Goal: Information Seeking & Learning: Learn about a topic

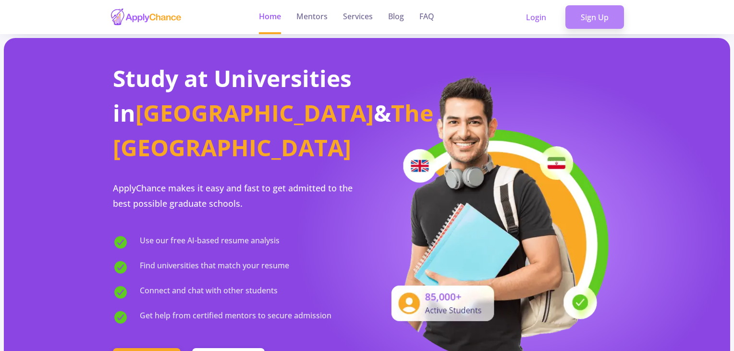
click at [586, 18] on link "Sign Up" at bounding box center [595, 17] width 59 height 24
click at [592, 25] on link "Sign Up" at bounding box center [595, 17] width 59 height 24
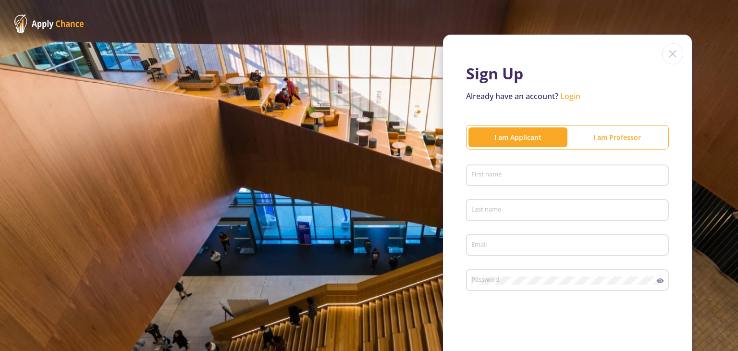
click at [644, 91] on p "Already have an account? Login" at bounding box center [567, 96] width 203 height 12
click at [590, 140] on div "I am Professor" at bounding box center [617, 137] width 99 height 10
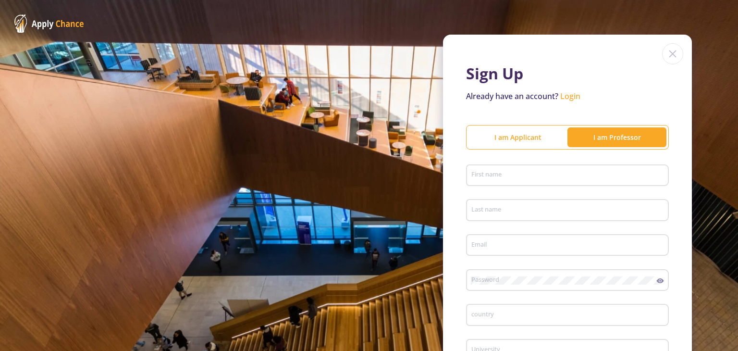
click at [527, 176] on input "First name" at bounding box center [569, 176] width 196 height 9
click at [527, 140] on div "I am Applicant" at bounding box center [518, 137] width 99 height 10
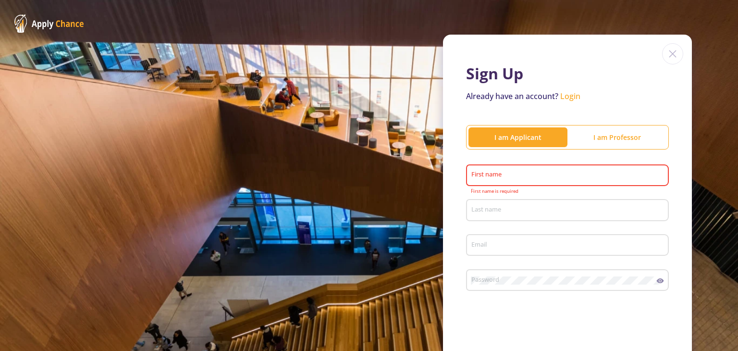
click at [548, 180] on div "First name" at bounding box center [568, 173] width 194 height 25
click at [546, 175] on input "First name" at bounding box center [569, 176] width 196 height 9
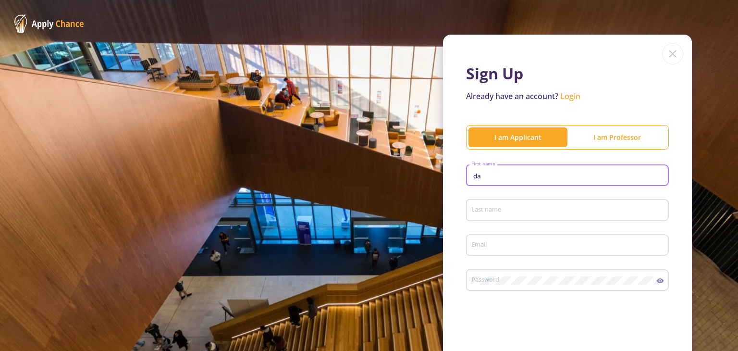
type input "d"
type input "[PERSON_NAME]"
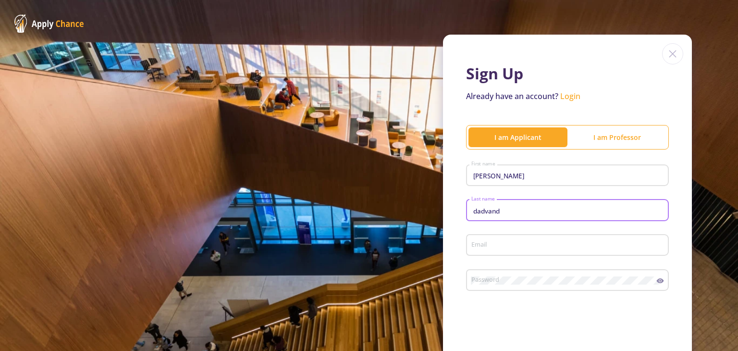
type input "dadvand"
click at [492, 238] on div "Email" at bounding box center [568, 243] width 194 height 25
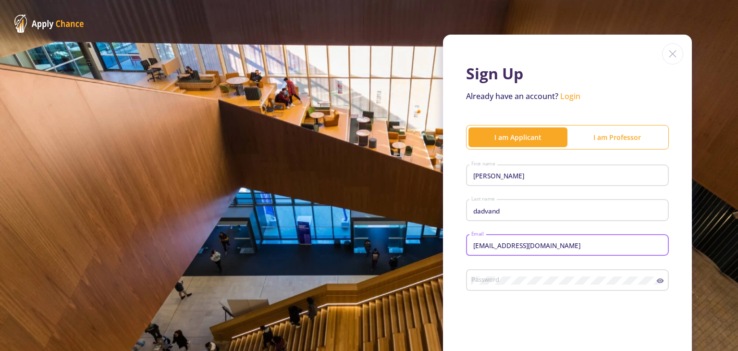
type input "[EMAIL_ADDRESS][DOMAIN_NAME]"
click at [594, 275] on div "Password" at bounding box center [564, 278] width 186 height 25
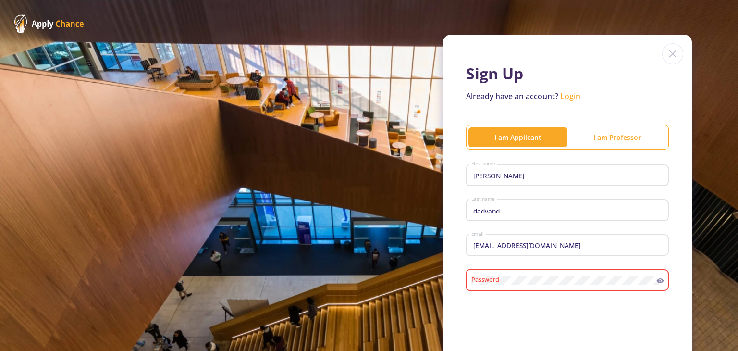
click at [690, 136] on div "Sign Up Already have an account? Login I am Applicant I am Professor [PERSON_NA…" at bounding box center [369, 235] width 738 height 470
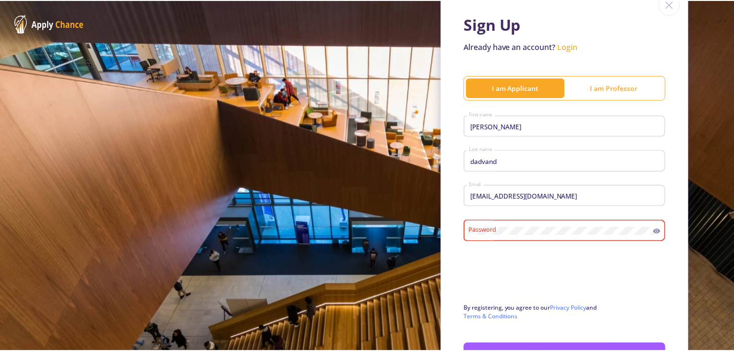
scroll to position [120, 0]
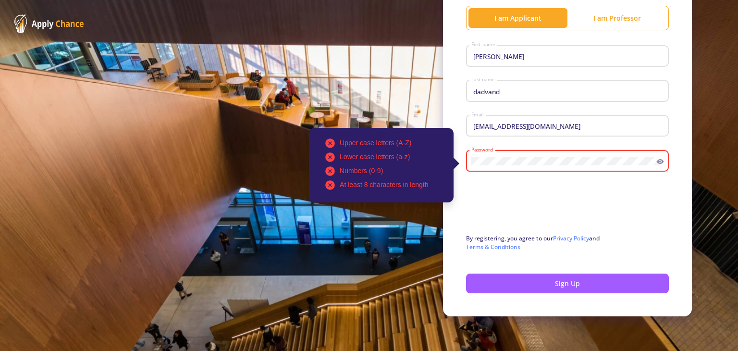
click at [653, 262] on form "[PERSON_NAME] First name [PERSON_NAME] Last name [EMAIL_ADDRESS][DOMAIN_NAME] E…" at bounding box center [567, 168] width 203 height 252
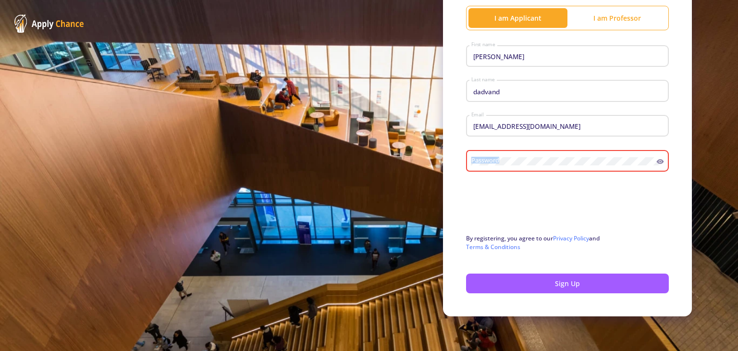
click at [615, 164] on div "Password" at bounding box center [567, 164] width 203 height 32
click at [659, 161] on circle at bounding box center [660, 162] width 2 height 2
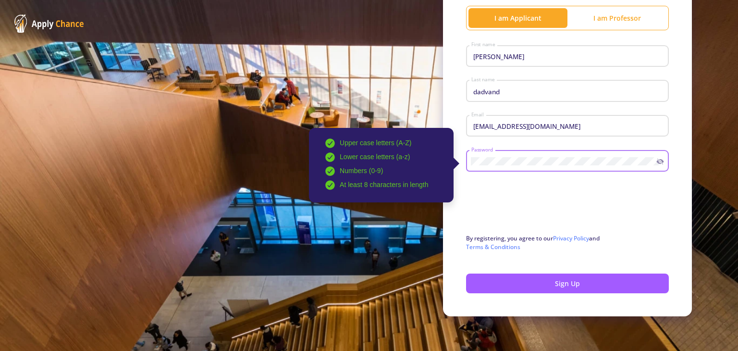
click at [471, 170] on div "Upper case letters (A-Z) Lower case letters (a-z) Numbers (0-9) At least 8 char…" at bounding box center [564, 159] width 186 height 25
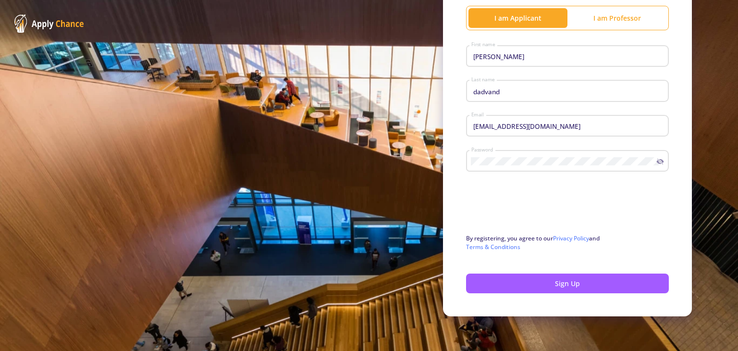
click at [683, 192] on div "Sign Up Already have an account? Login I am Applicant I am Professor [PERSON_NA…" at bounding box center [567, 115] width 249 height 401
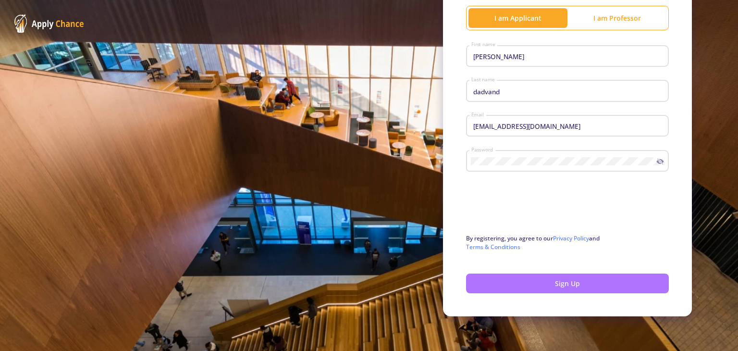
click at [594, 287] on button "Sign Up" at bounding box center [567, 283] width 203 height 20
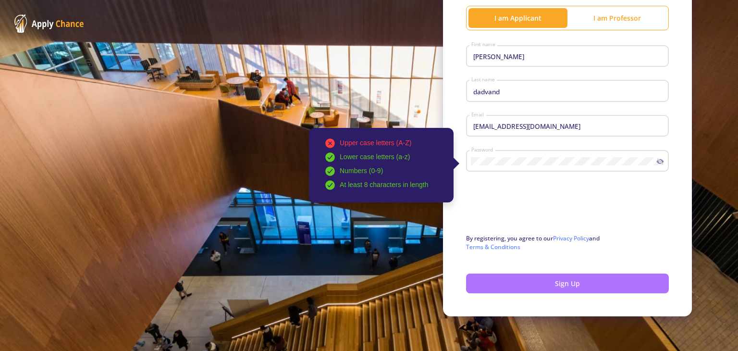
click at [592, 285] on button "Sign Up" at bounding box center [567, 283] width 203 height 20
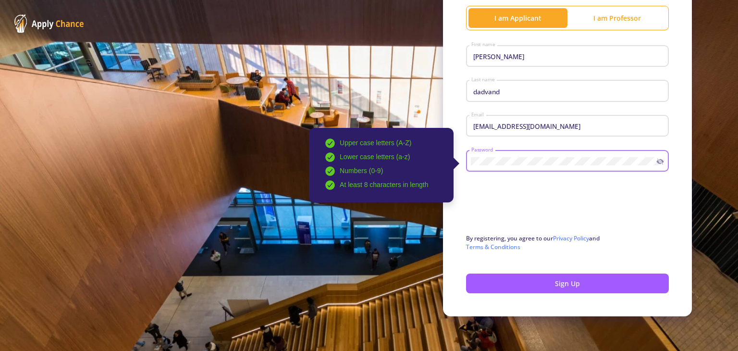
click at [471, 170] on div "Upper case letters (A-Z) Lower case letters (a-z) Numbers (0-9) At least 8 char…" at bounding box center [564, 159] width 186 height 25
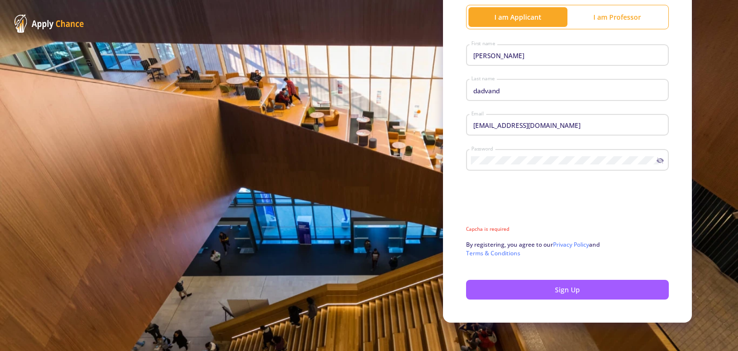
click at [557, 177] on div "Password" at bounding box center [567, 163] width 203 height 32
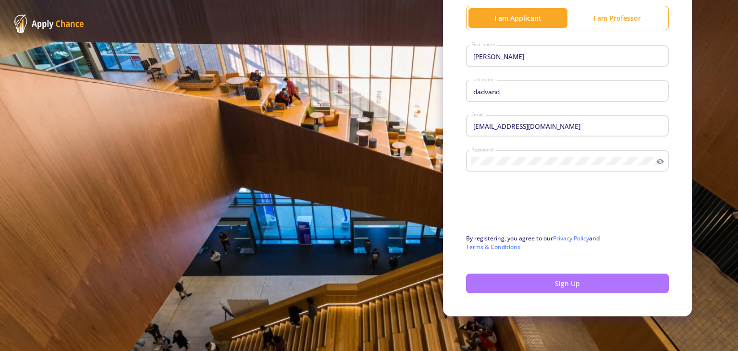
click at [524, 281] on button "Sign Up" at bounding box center [567, 283] width 203 height 20
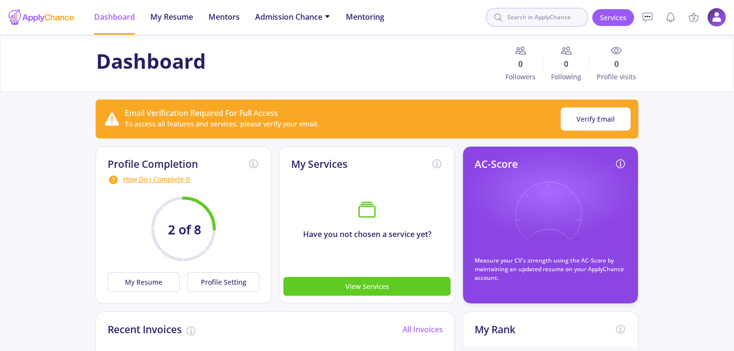
click at [532, 20] on input at bounding box center [537, 17] width 103 height 19
click at [532, 10] on input "tai" at bounding box center [537, 17] width 103 height 19
click at [529, 19] on input "tai" at bounding box center [537, 17] width 103 height 19
type input "t"
click at [536, 16] on input at bounding box center [537, 17] width 103 height 19
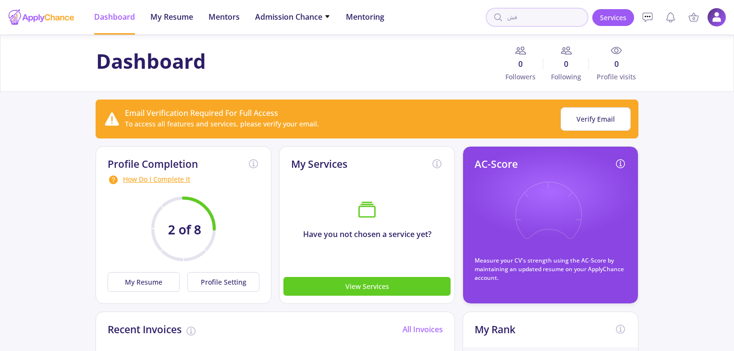
type input "ف"
type input "university school of arts TAI"
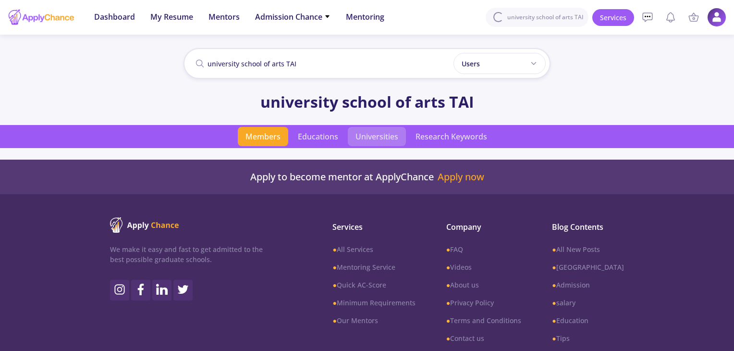
click at [375, 133] on span "Universities" at bounding box center [377, 136] width 58 height 19
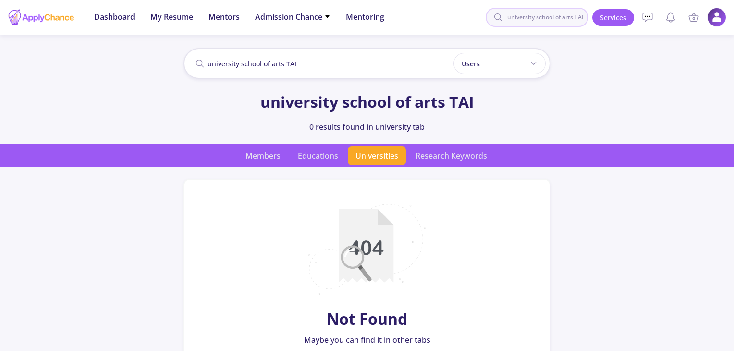
click at [534, 19] on input "university school of arts TAI" at bounding box center [537, 17] width 103 height 19
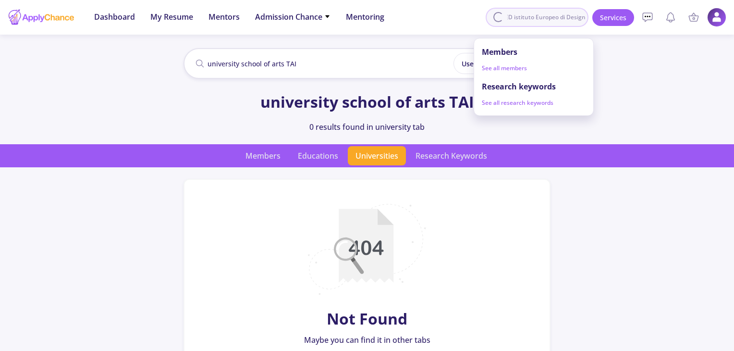
scroll to position [0, 8]
type input "IED istituto Europeo di Design"
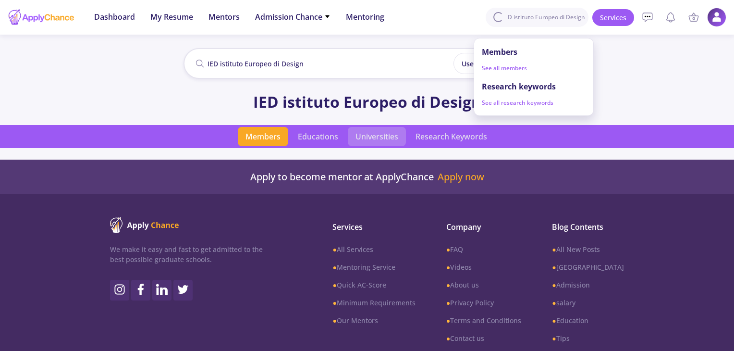
click at [374, 138] on span "Universities" at bounding box center [377, 136] width 58 height 19
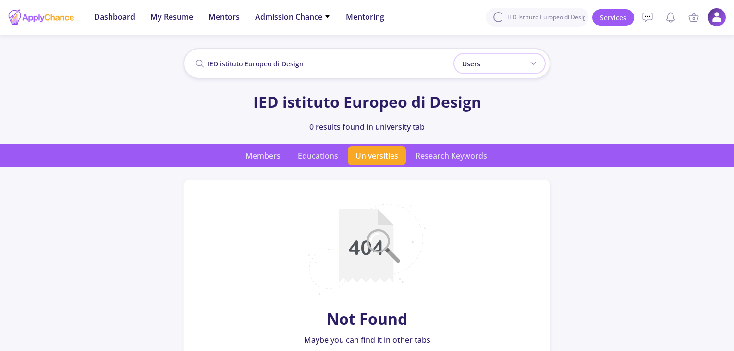
click at [531, 66] on icon at bounding box center [534, 64] width 8 height 8
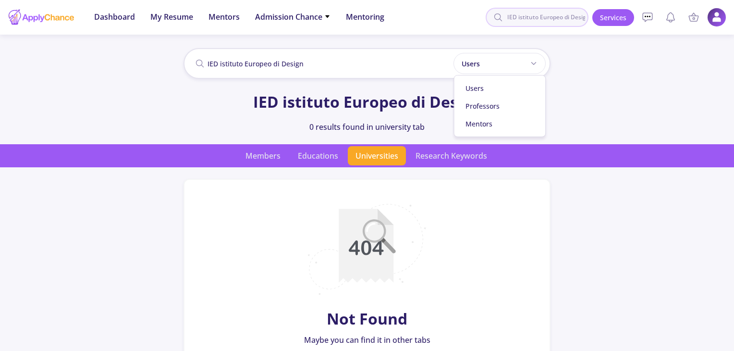
click at [542, 21] on input "IED istituto Europeo di Design" at bounding box center [537, 17] width 103 height 19
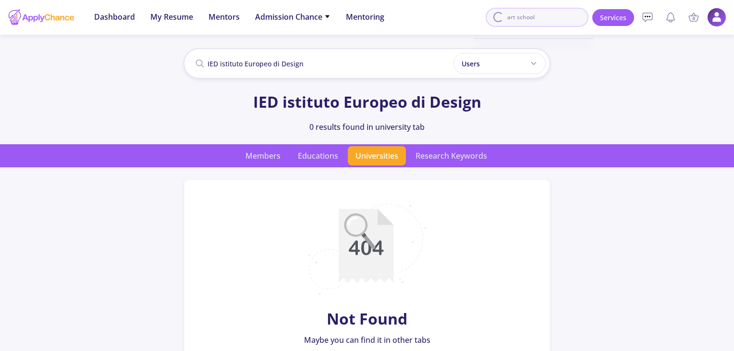
type input "art school"
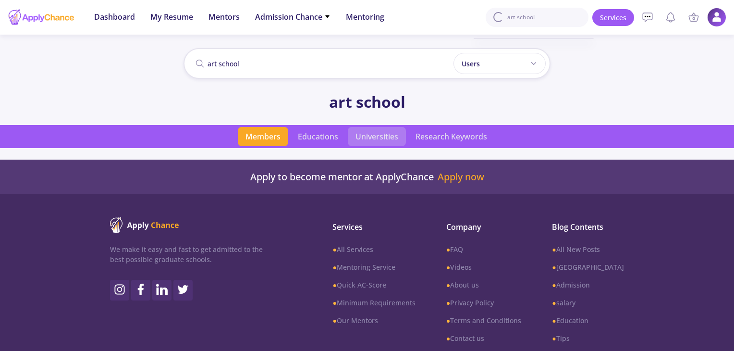
click at [375, 140] on span "Universities" at bounding box center [377, 136] width 58 height 19
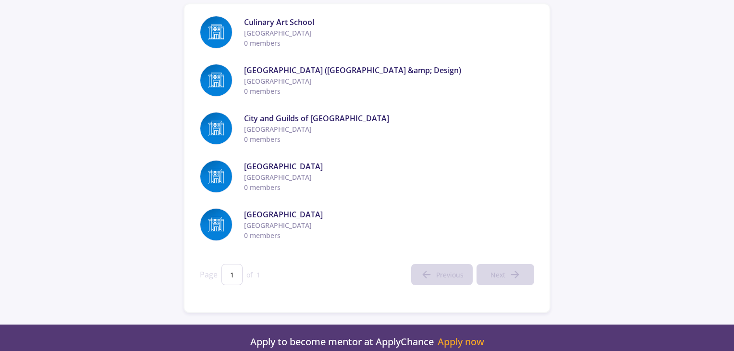
scroll to position [192, 0]
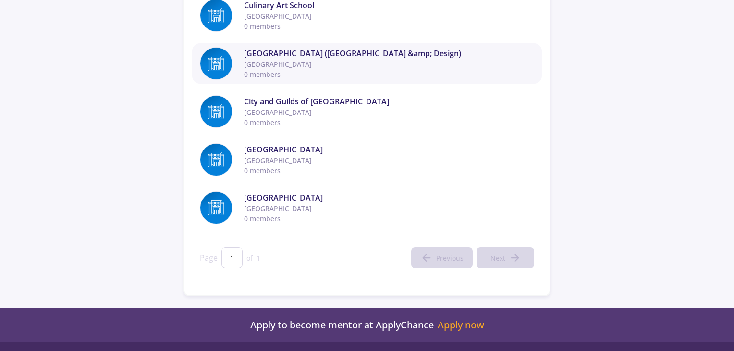
click at [326, 72] on span "0 members" at bounding box center [389, 74] width 290 height 10
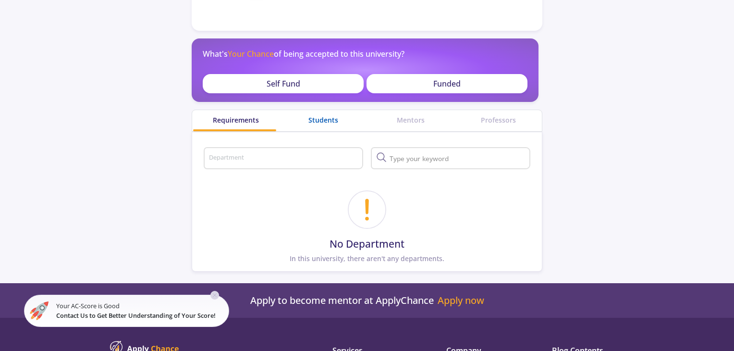
click at [332, 119] on div "Students" at bounding box center [323, 120] width 87 height 10
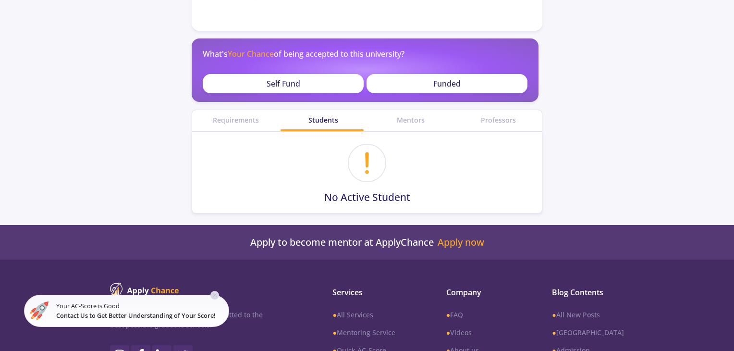
click at [372, 154] on circle at bounding box center [367, 163] width 37 height 37
click at [402, 124] on div "Mentors" at bounding box center [410, 120] width 87 height 21
click at [410, 120] on div "Mentors" at bounding box center [410, 120] width 87 height 10
click at [494, 125] on div "Professors" at bounding box center [498, 120] width 87 height 21
click at [496, 129] on div "Professors" at bounding box center [498, 120] width 87 height 21
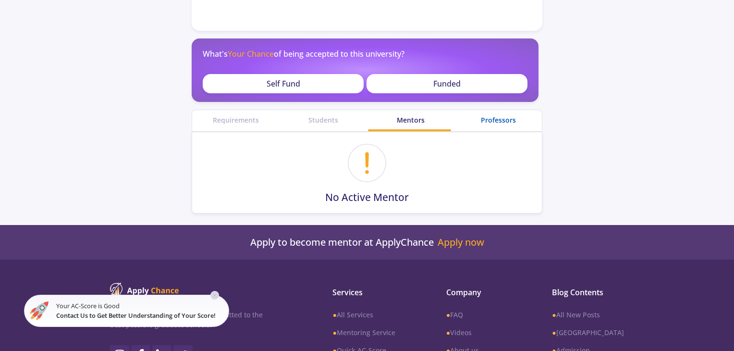
click at [496, 122] on div "Professors" at bounding box center [498, 120] width 87 height 10
click at [260, 116] on div "Requirements" at bounding box center [235, 120] width 87 height 10
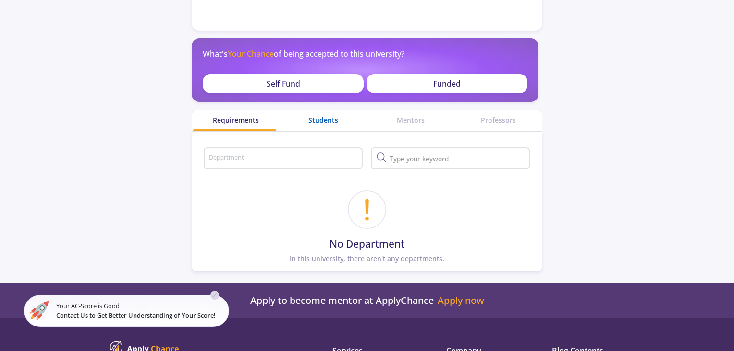
click at [320, 122] on div "Students" at bounding box center [323, 120] width 87 height 10
